Goal: Task Accomplishment & Management: Complete application form

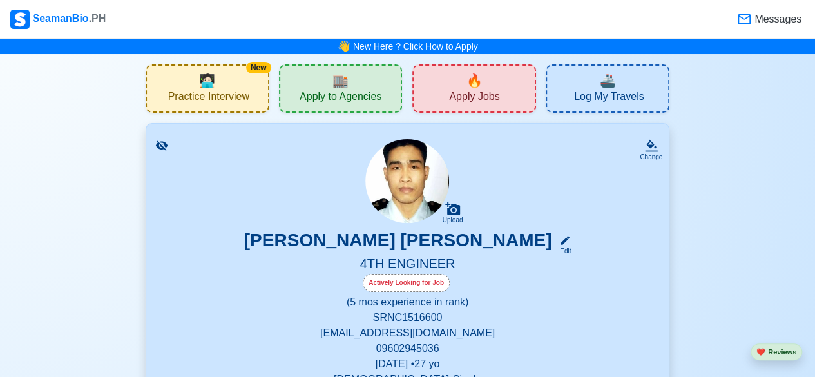
click at [486, 93] on span "Apply Jobs" at bounding box center [474, 98] width 50 height 16
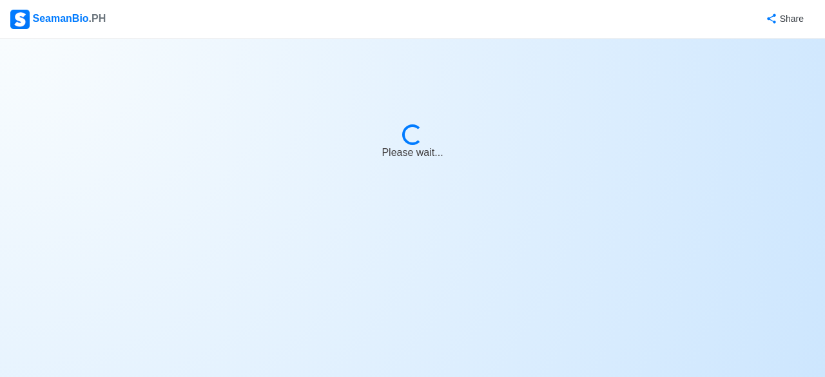
select select "4th Engineer"
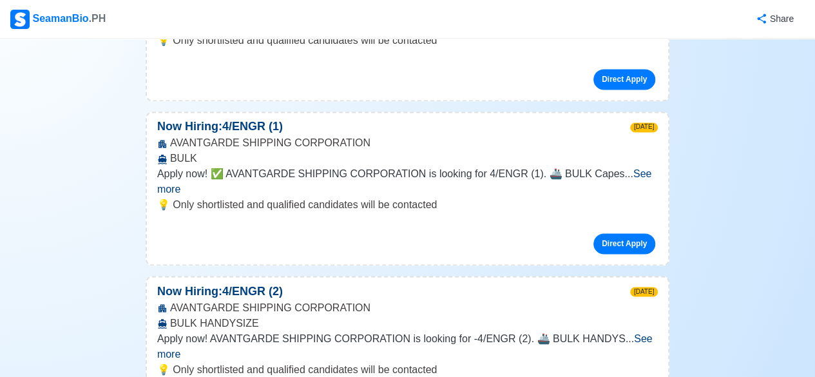
scroll to position [3383, 0]
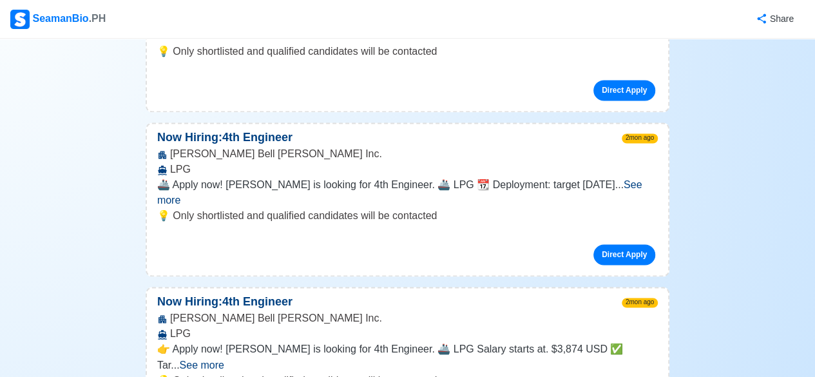
scroll to position [15529, 0]
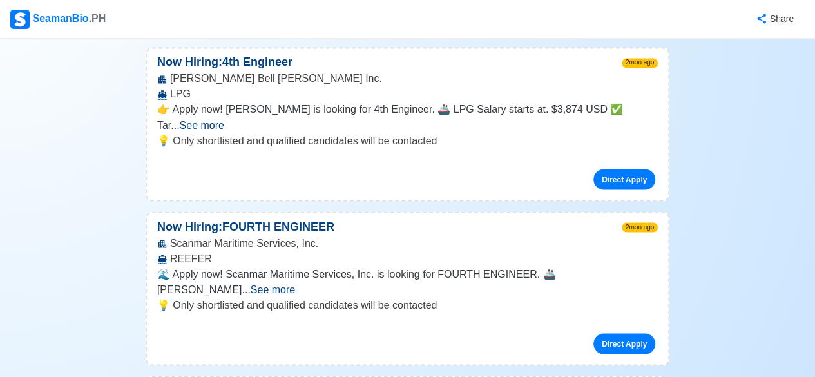
scroll to position [15769, 0]
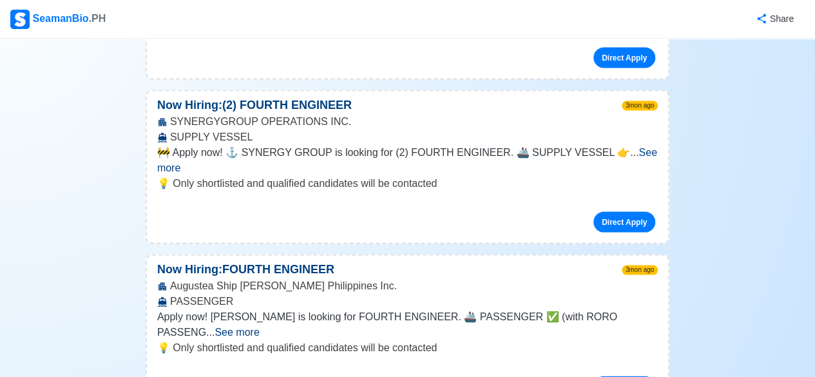
scroll to position [20751, 0]
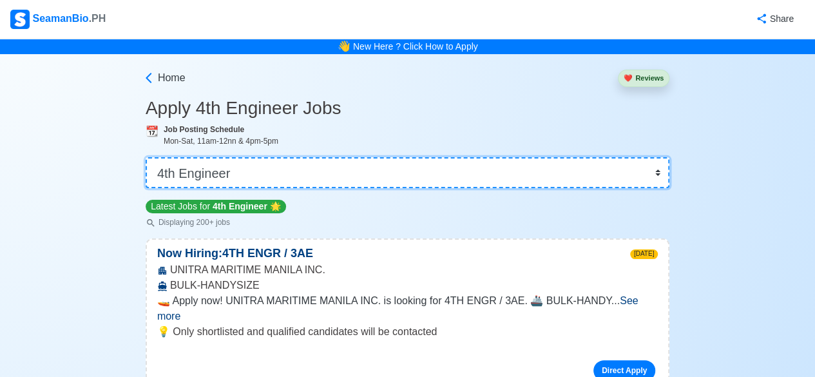
click at [665, 173] on select "👉 Select Rank or Position Master Chief Officer 2nd Officer 3rd Officer Junior O…" at bounding box center [408, 172] width 524 height 31
select select "Junior Engineer"
click at [147, 157] on select "👉 Select Rank or Position Master Chief Officer 2nd Officer 3rd Officer Junior O…" at bounding box center [408, 172] width 524 height 31
